Goal: Task Accomplishment & Management: Use online tool/utility

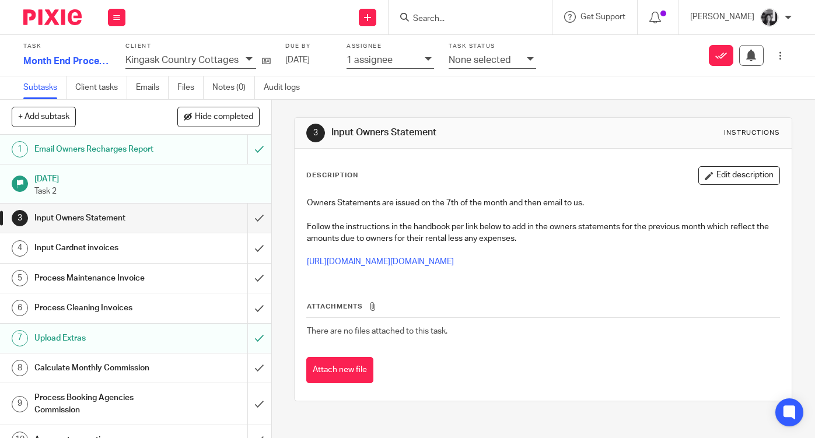
scroll to position [17, 0]
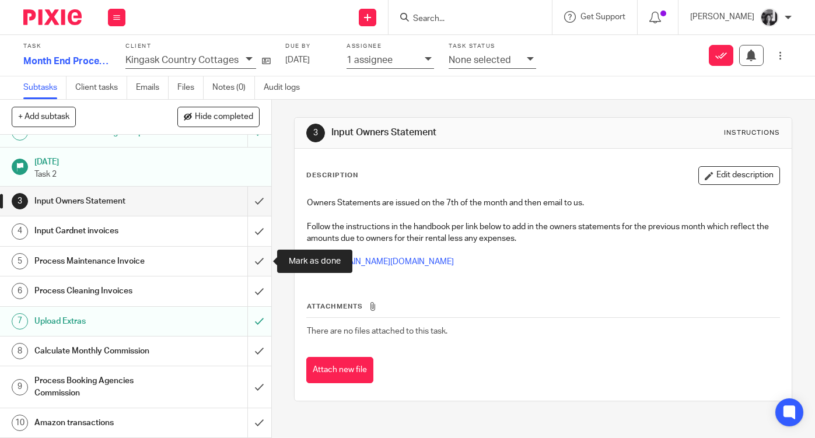
click at [256, 263] on input "submit" at bounding box center [135, 261] width 271 height 29
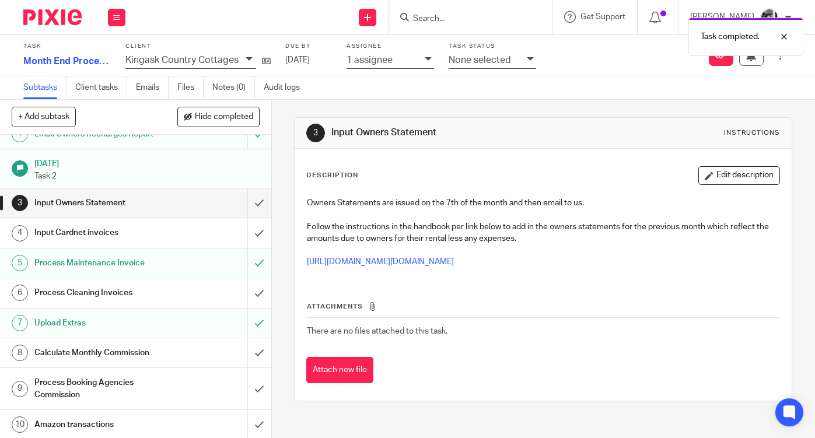
scroll to position [17, 0]
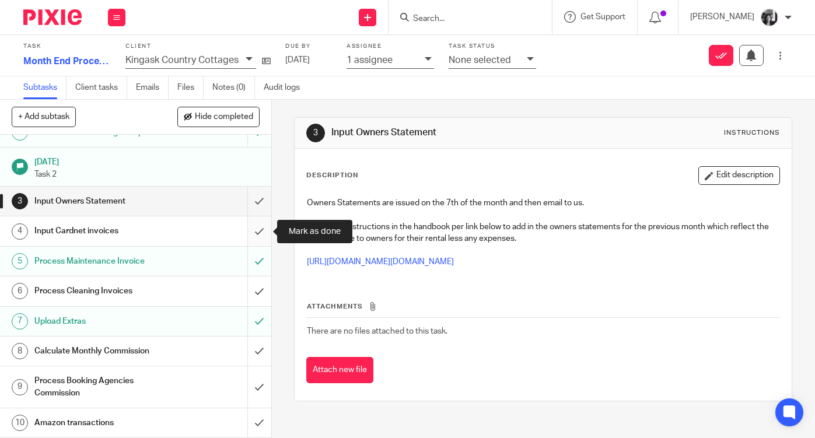
click at [260, 233] on input "submit" at bounding box center [135, 231] width 271 height 29
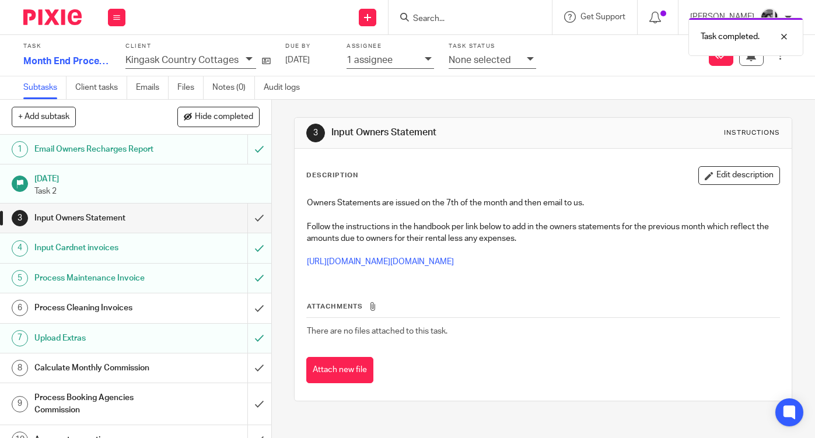
click at [286, 237] on div "3 Input Owners Statement Instructions Description Edit description Owners State…" at bounding box center [543, 269] width 543 height 338
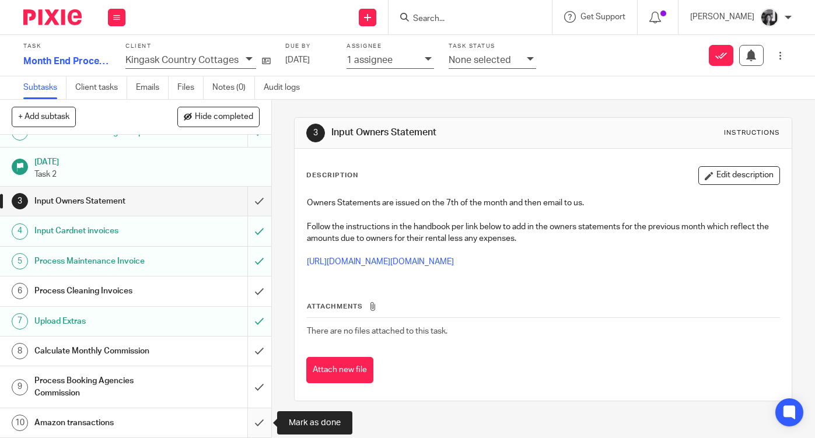
click at [258, 427] on input "submit" at bounding box center [135, 422] width 271 height 29
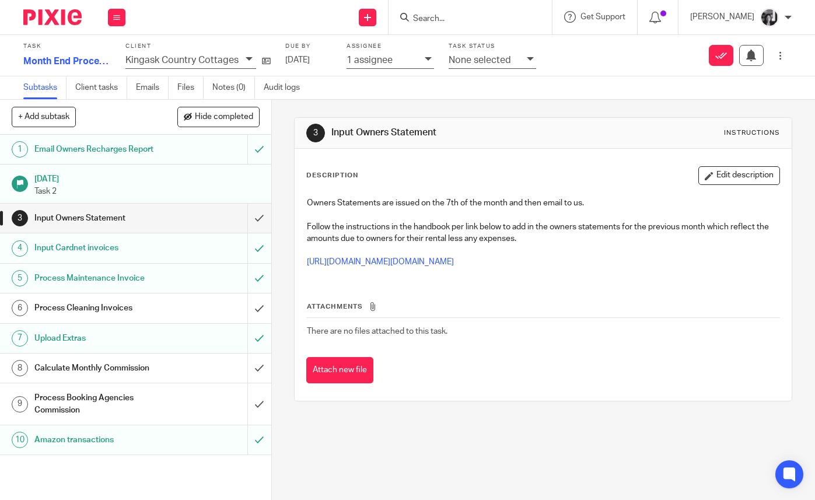
click at [207, 407] on div "Process Booking Agencies Commission" at bounding box center [134, 404] width 201 height 30
